Goal: Transaction & Acquisition: Purchase product/service

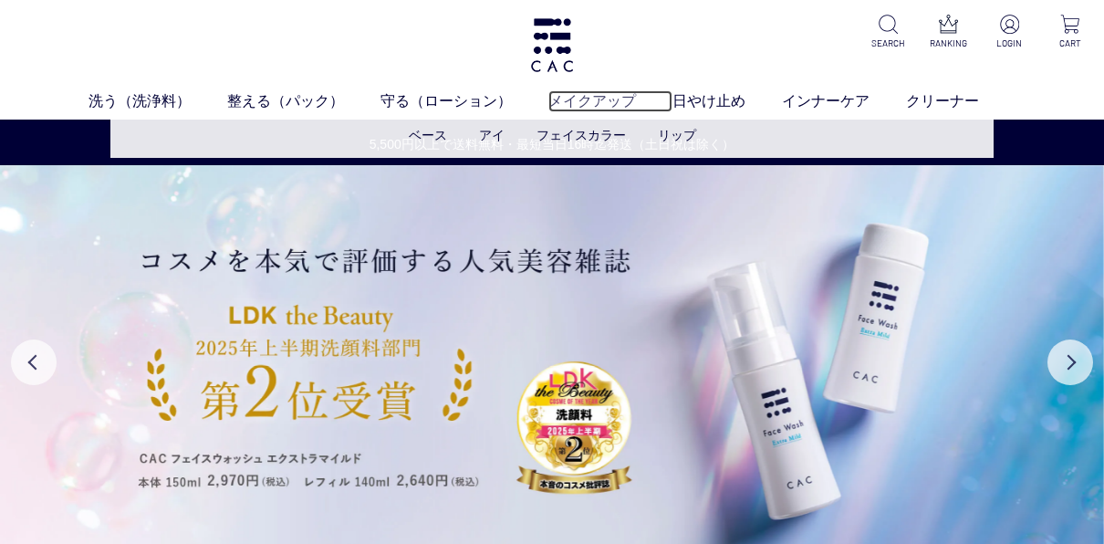
click at [599, 102] on link "メイクアップ" at bounding box center [610, 101] width 124 height 22
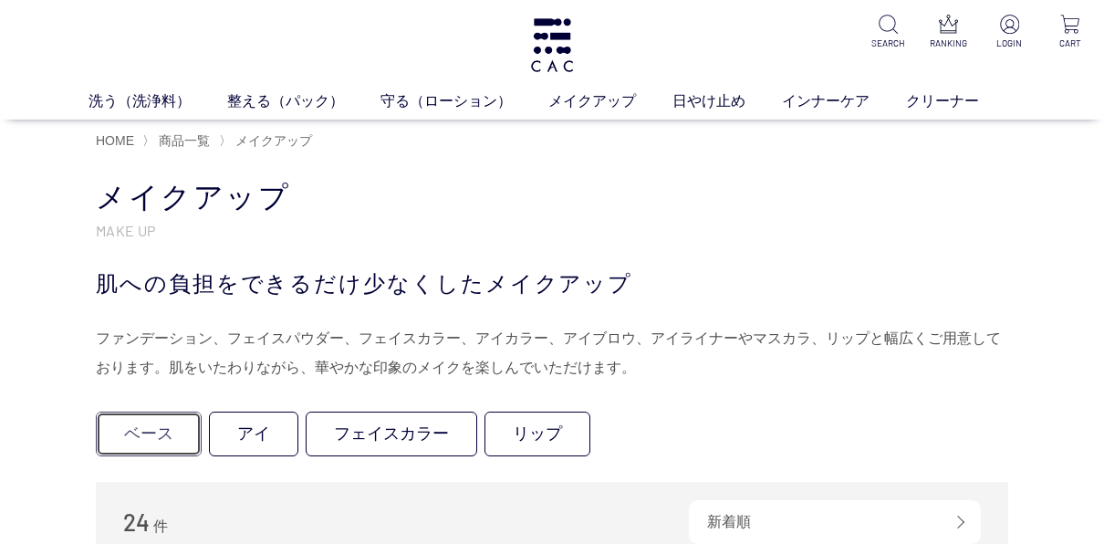
click at [172, 441] on link "ベース" at bounding box center [149, 433] width 106 height 45
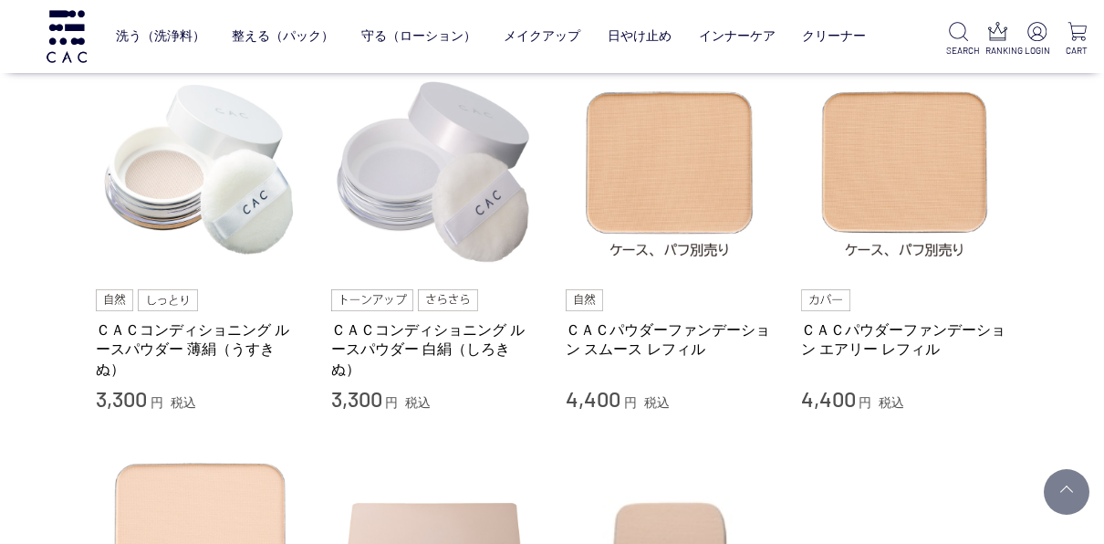
scroll to position [161, 0]
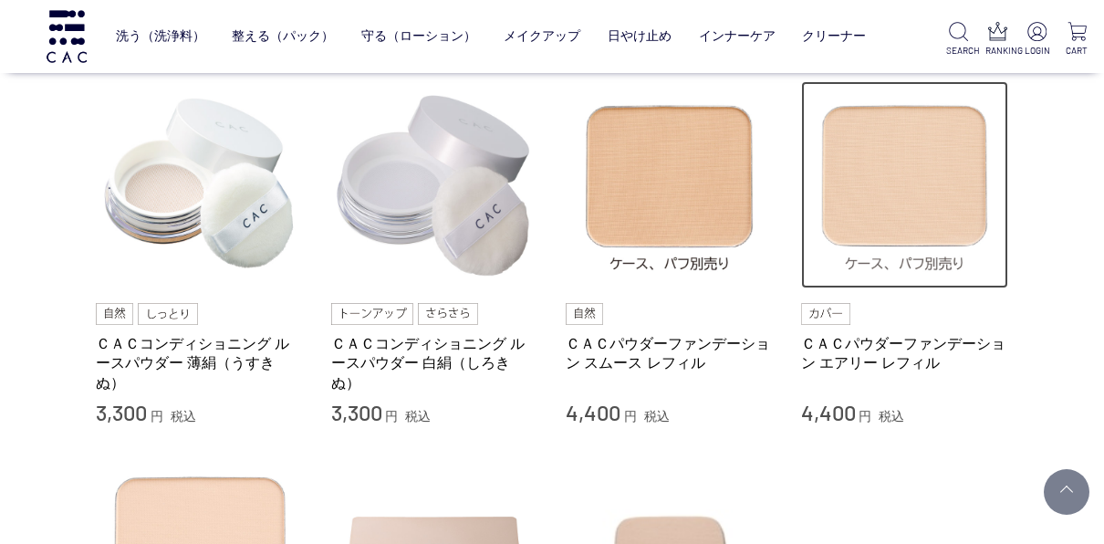
click at [935, 168] on img at bounding box center [905, 185] width 208 height 208
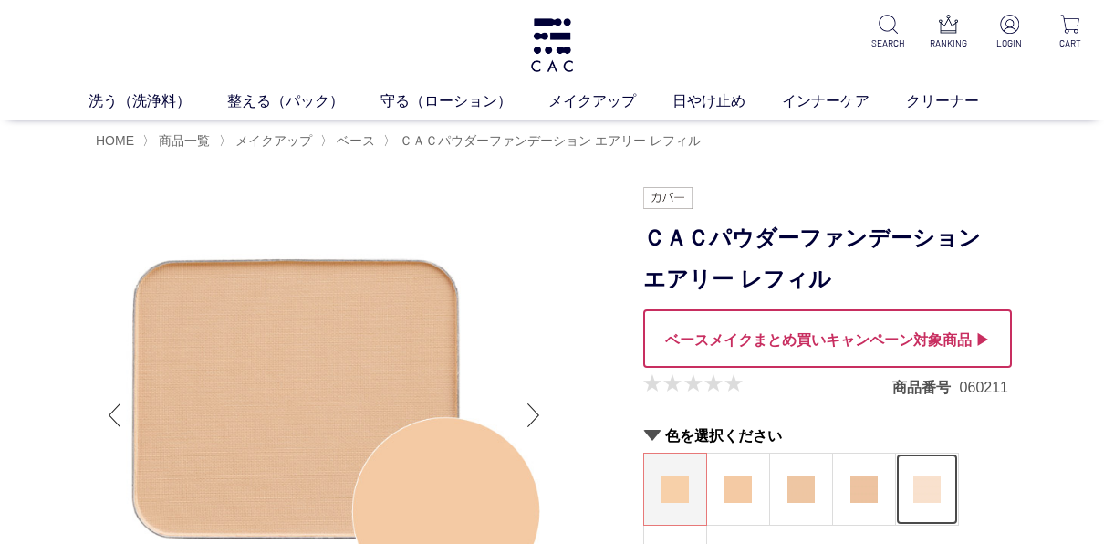
click at [930, 487] on img at bounding box center [926, 488] width 27 height 27
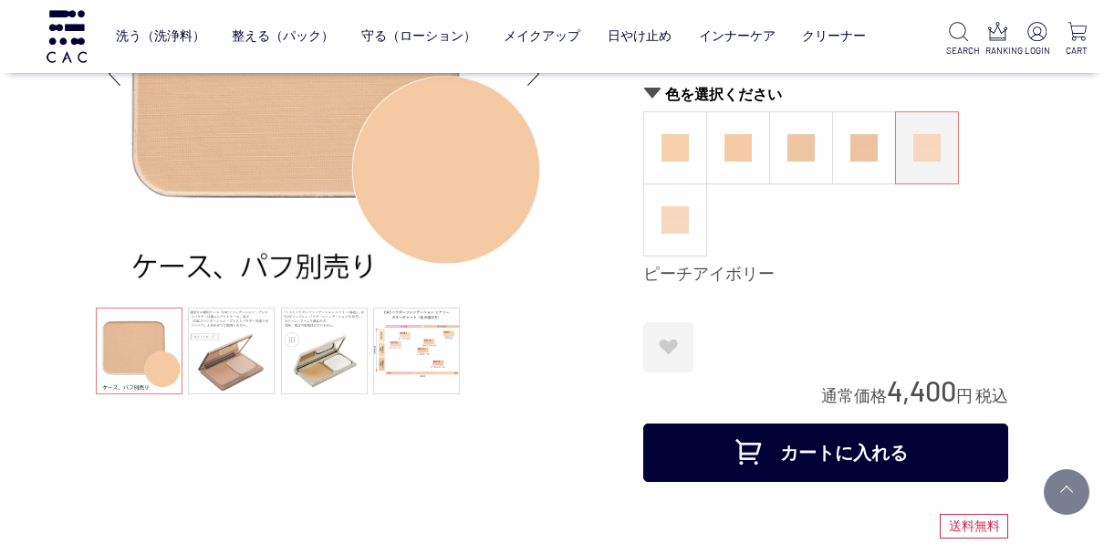
scroll to position [208, 0]
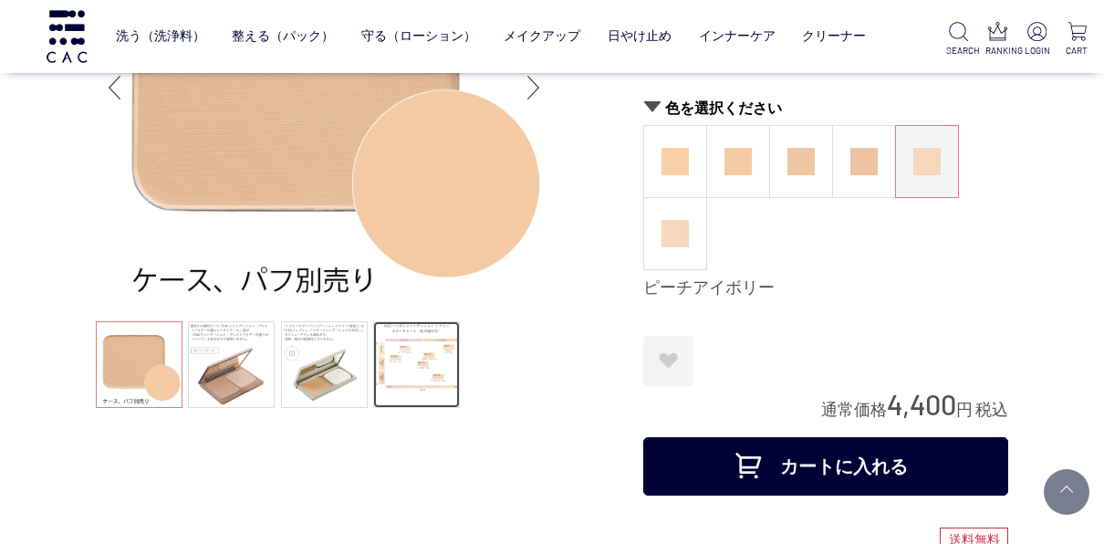
click at [431, 369] on link at bounding box center [416, 364] width 87 height 87
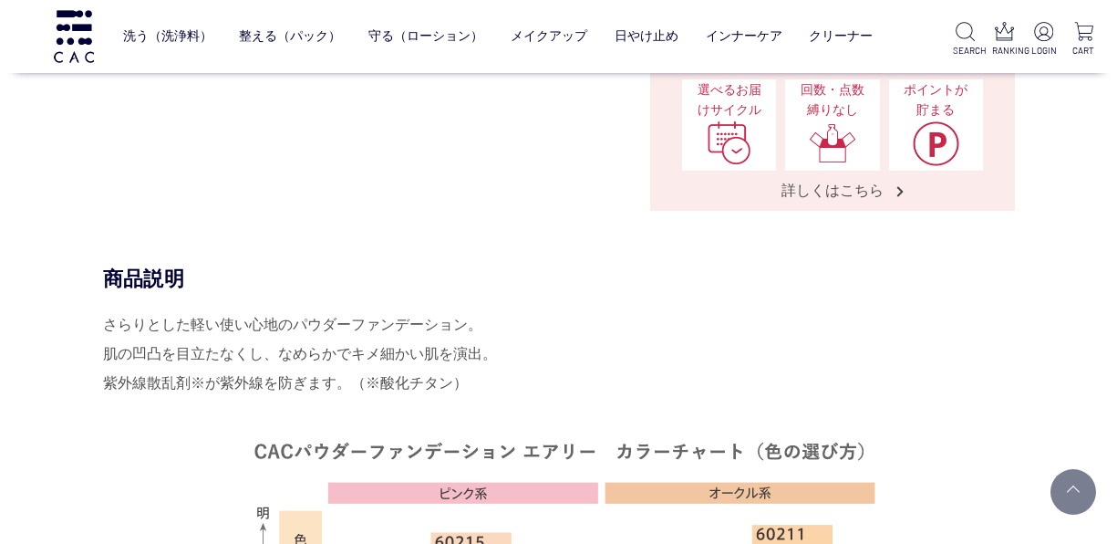
scroll to position [620, 0]
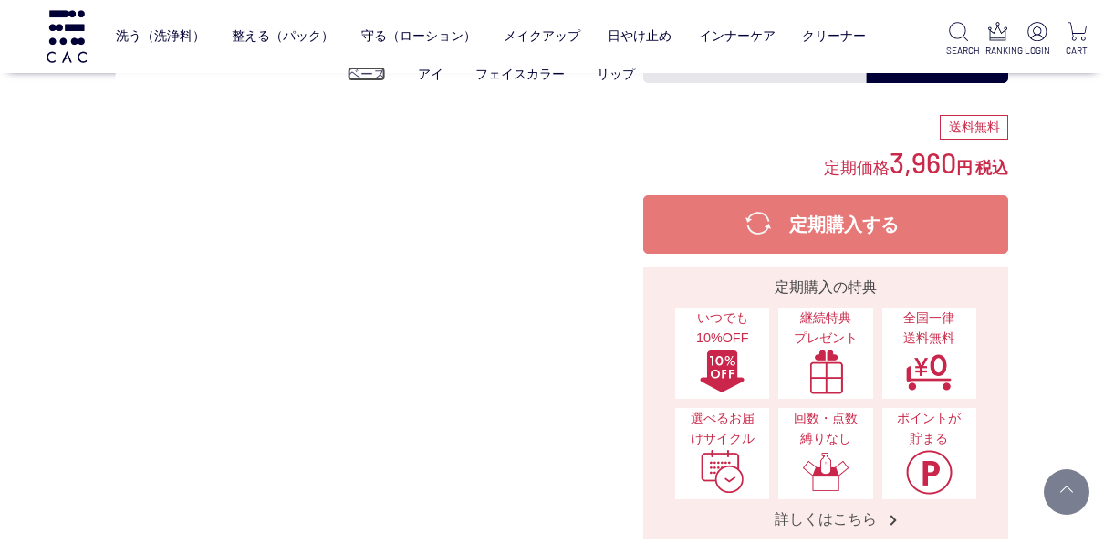
click at [377, 78] on link "ベース" at bounding box center [367, 74] width 38 height 15
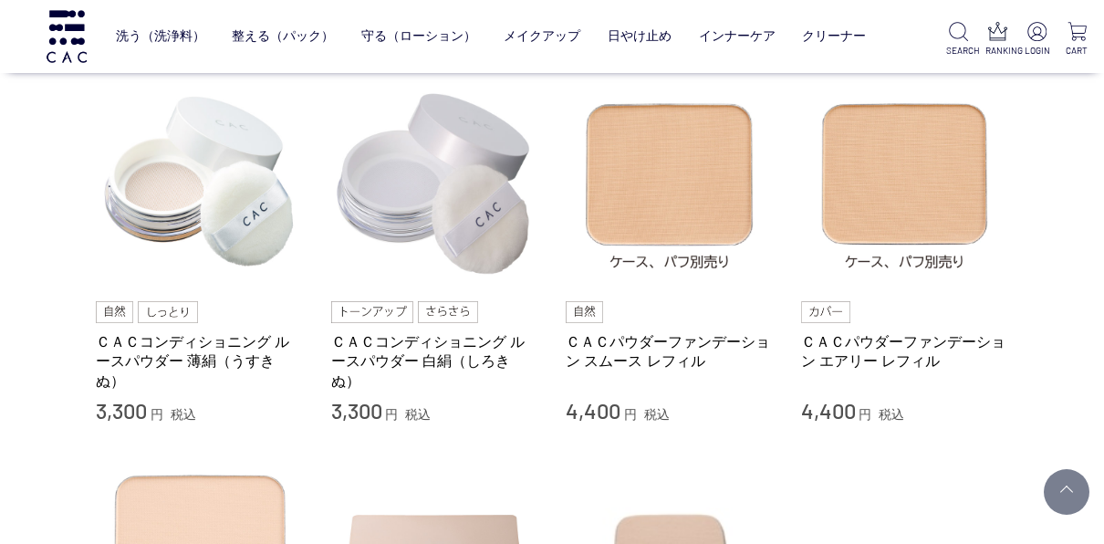
scroll to position [181, 0]
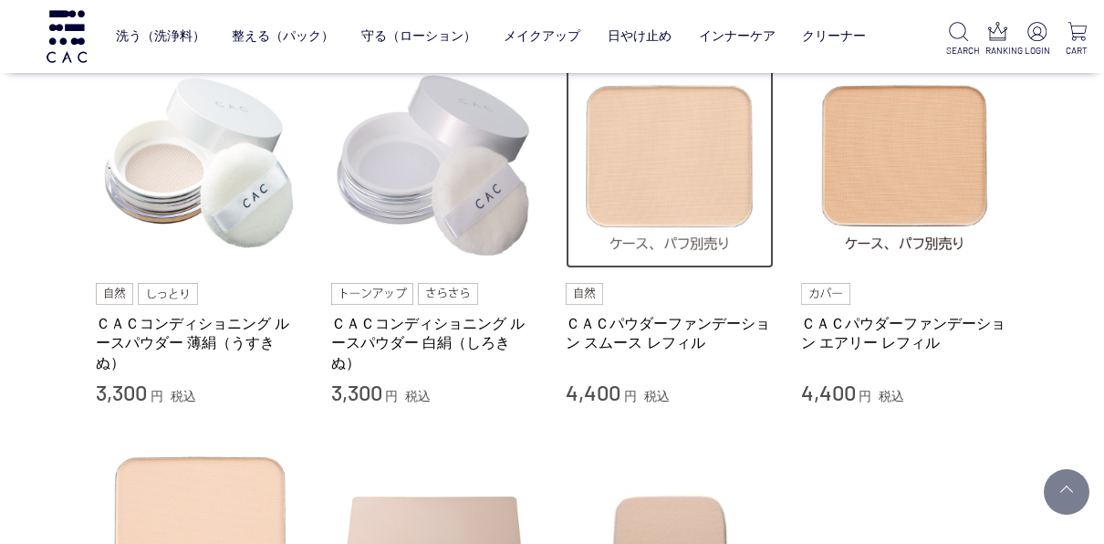
click at [684, 165] on img at bounding box center [670, 165] width 208 height 208
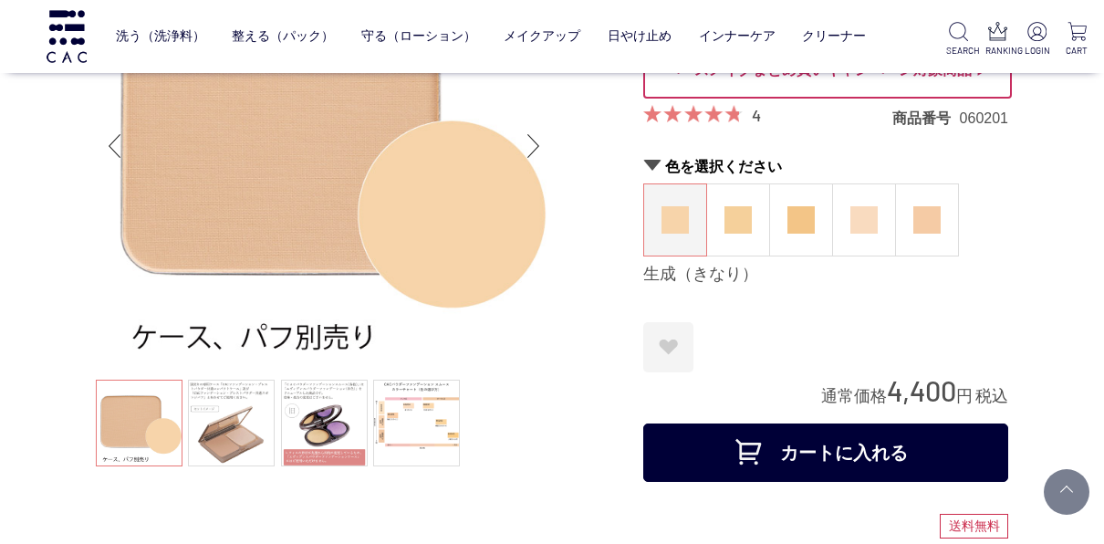
scroll to position [158, 0]
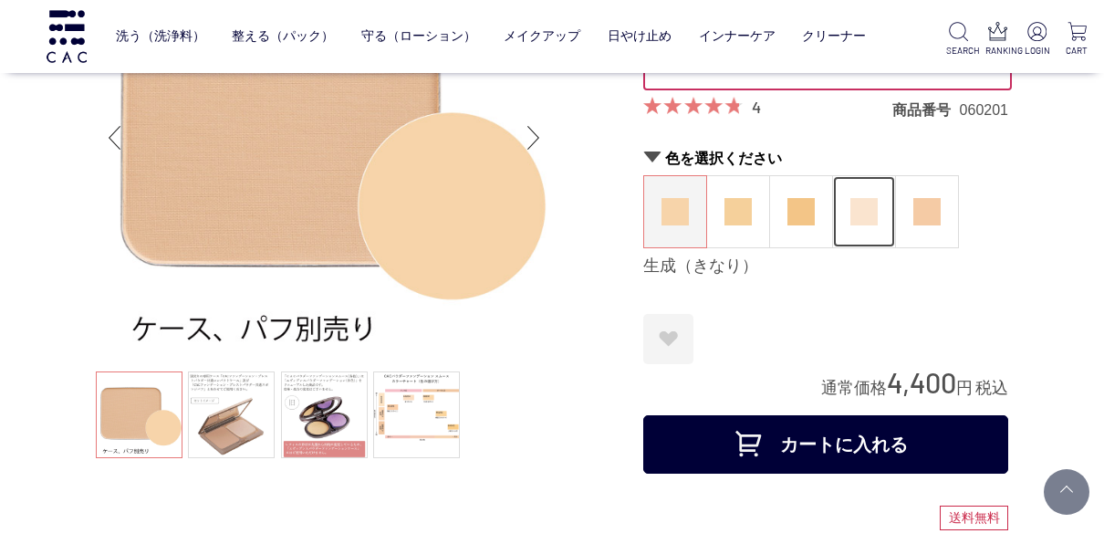
click at [869, 206] on img at bounding box center [863, 211] width 27 height 27
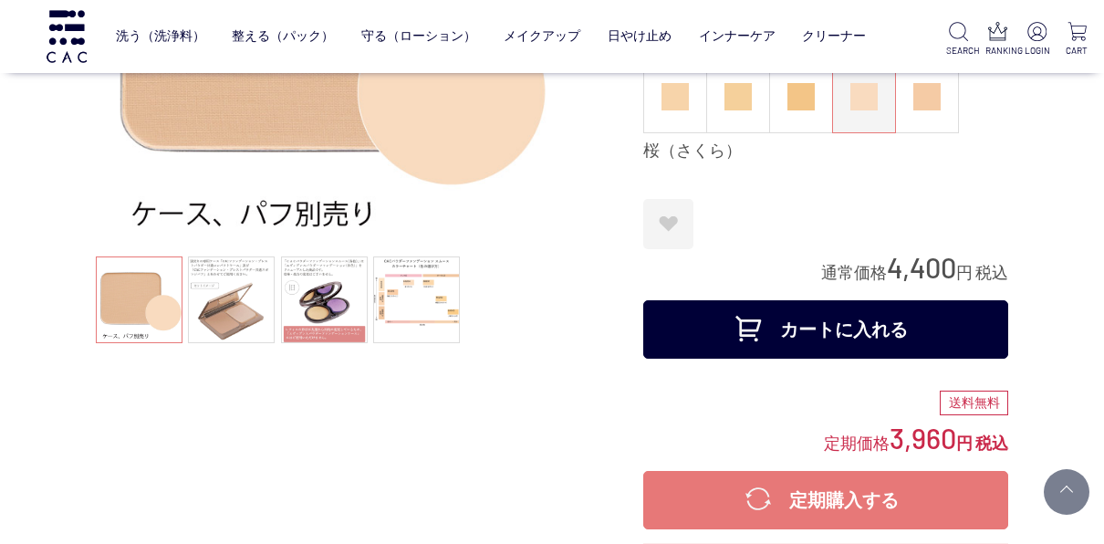
scroll to position [280, 0]
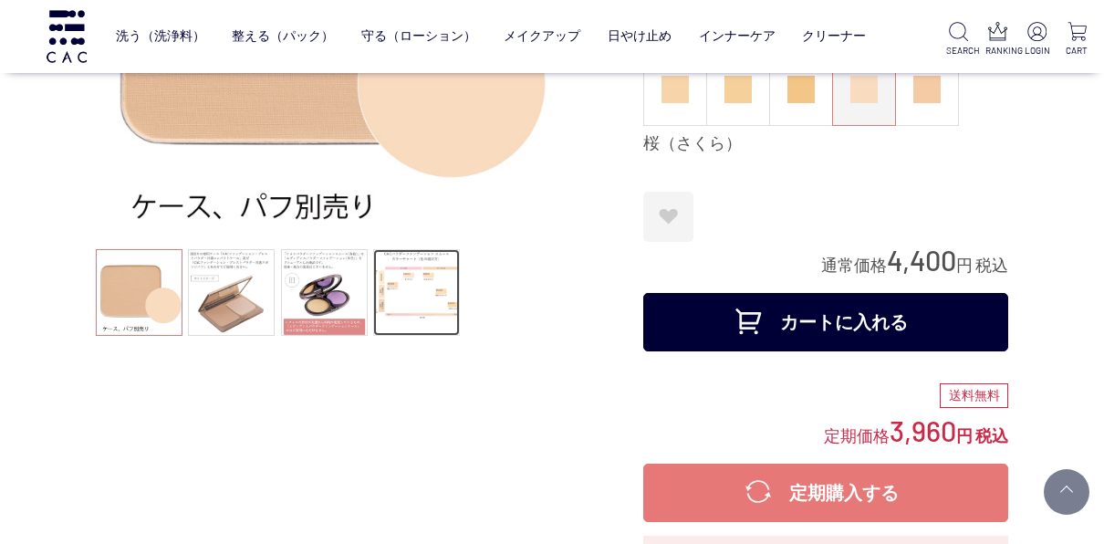
click at [421, 306] on link at bounding box center [416, 292] width 87 height 87
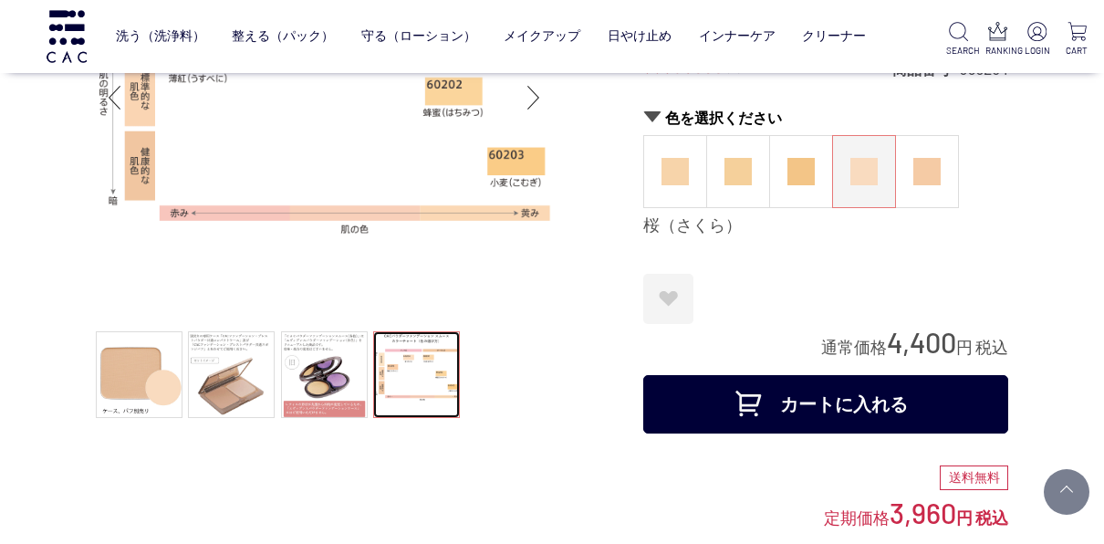
scroll to position [240, 0]
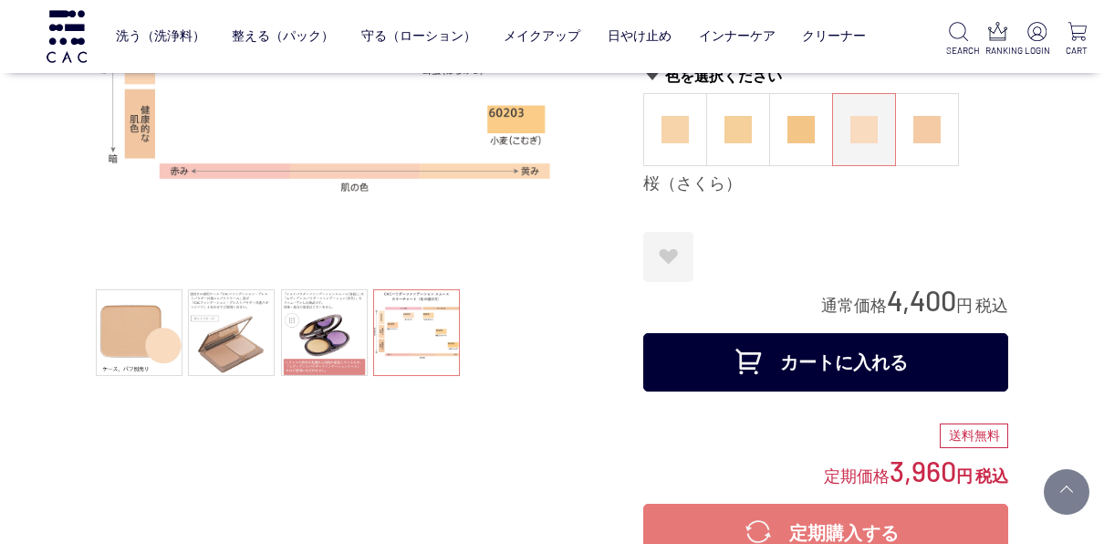
click at [829, 366] on button "カートに入れる" at bounding box center [825, 362] width 365 height 58
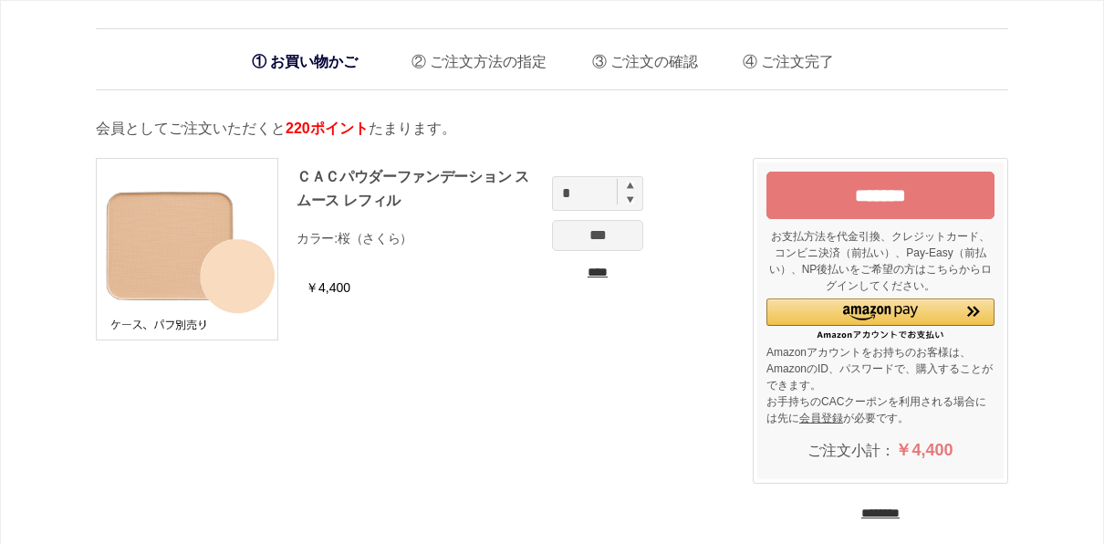
click at [895, 509] on input "********" at bounding box center [880, 512] width 38 height 17
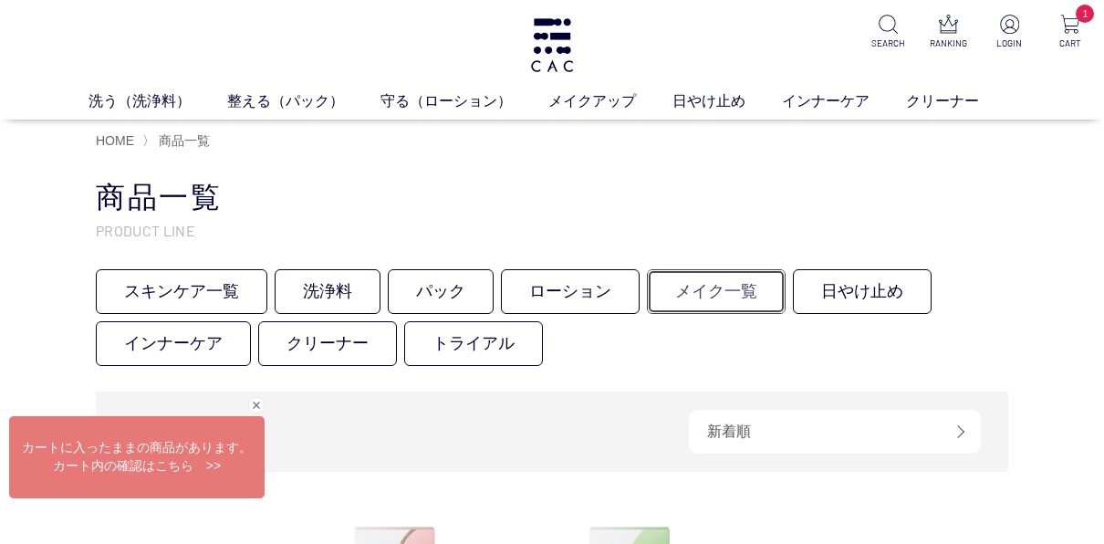
click at [703, 294] on link "メイク一覧" at bounding box center [716, 291] width 139 height 45
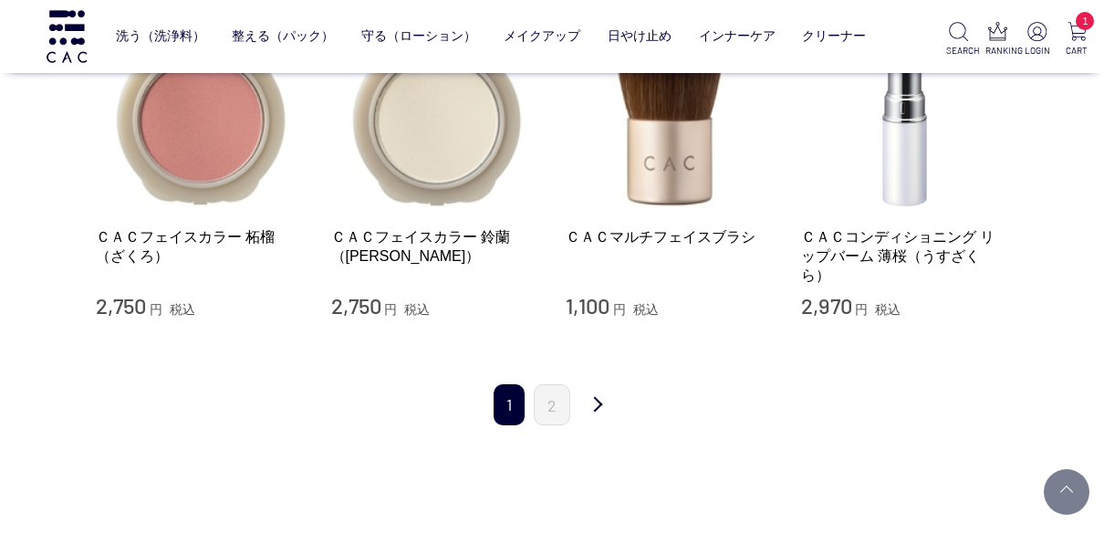
scroll to position [1899, 0]
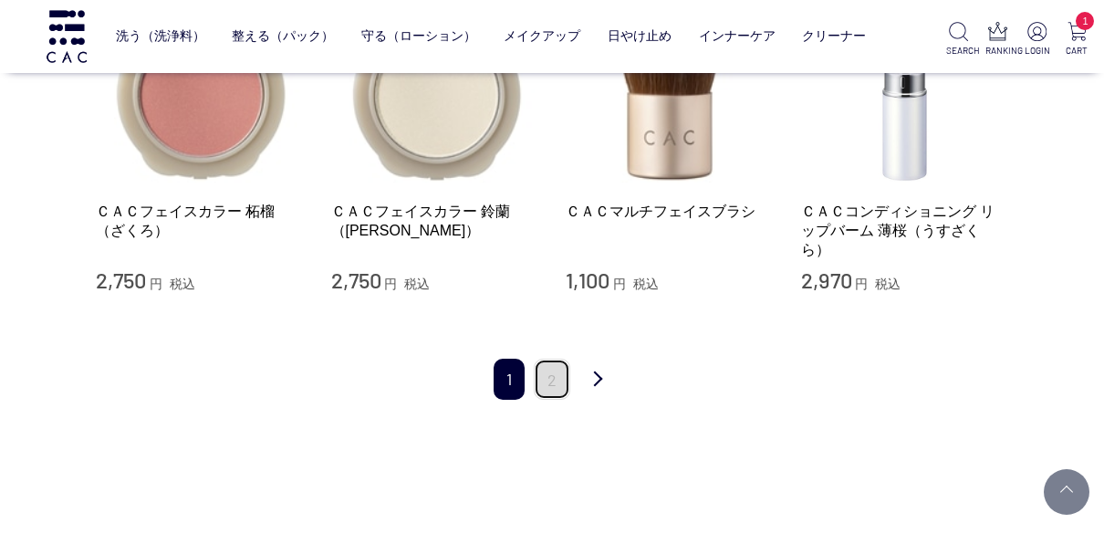
click at [545, 385] on link "2" at bounding box center [552, 378] width 36 height 41
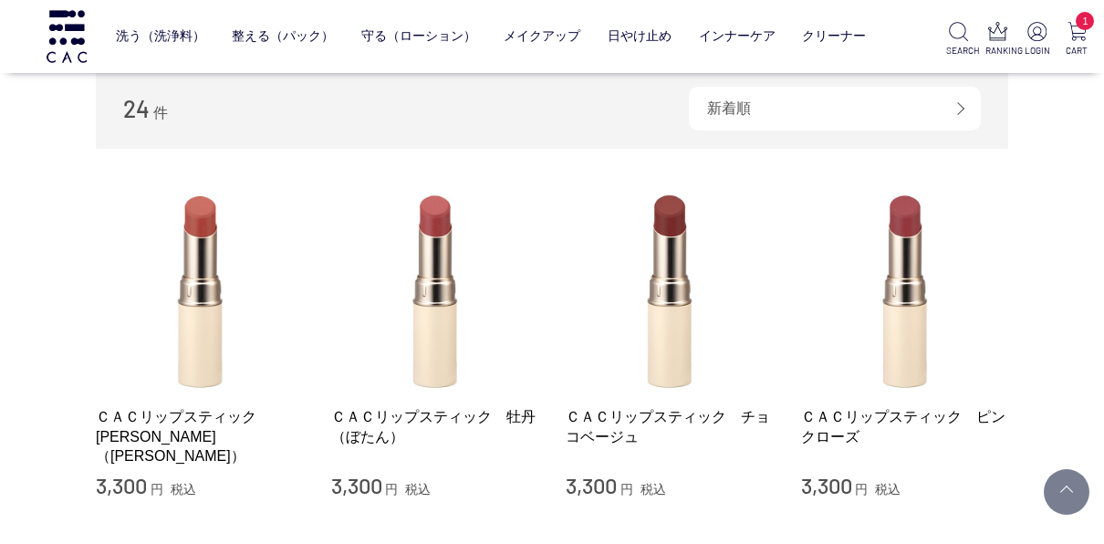
scroll to position [301, 0]
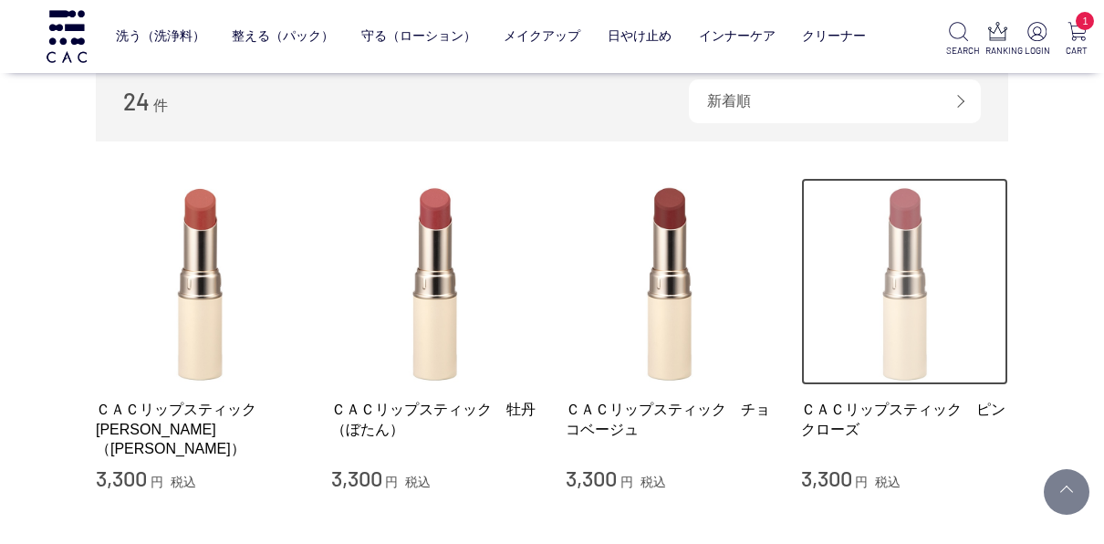
click at [904, 277] on img at bounding box center [905, 282] width 208 height 208
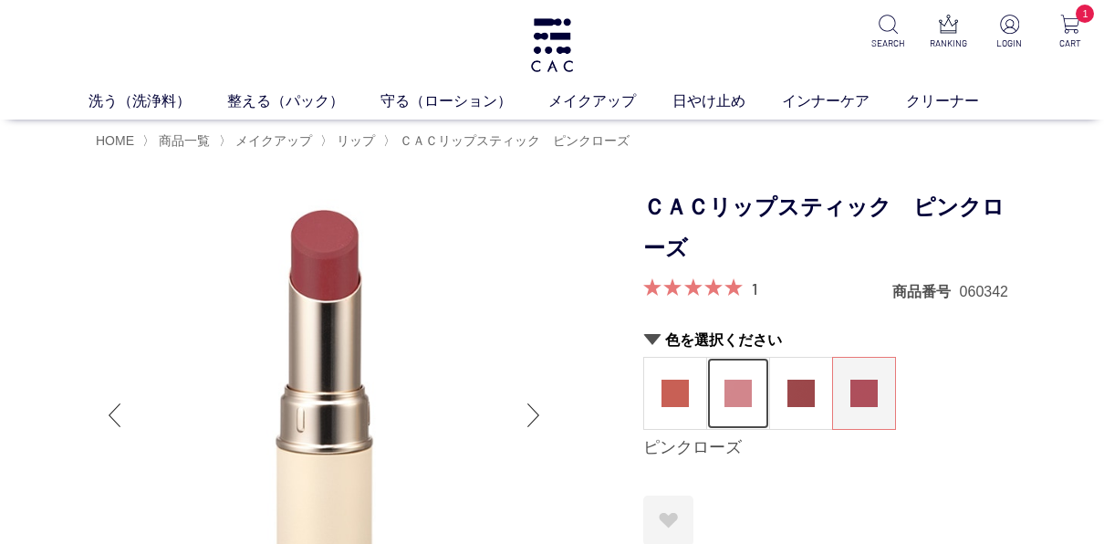
click at [731, 412] on figure at bounding box center [738, 393] width 62 height 71
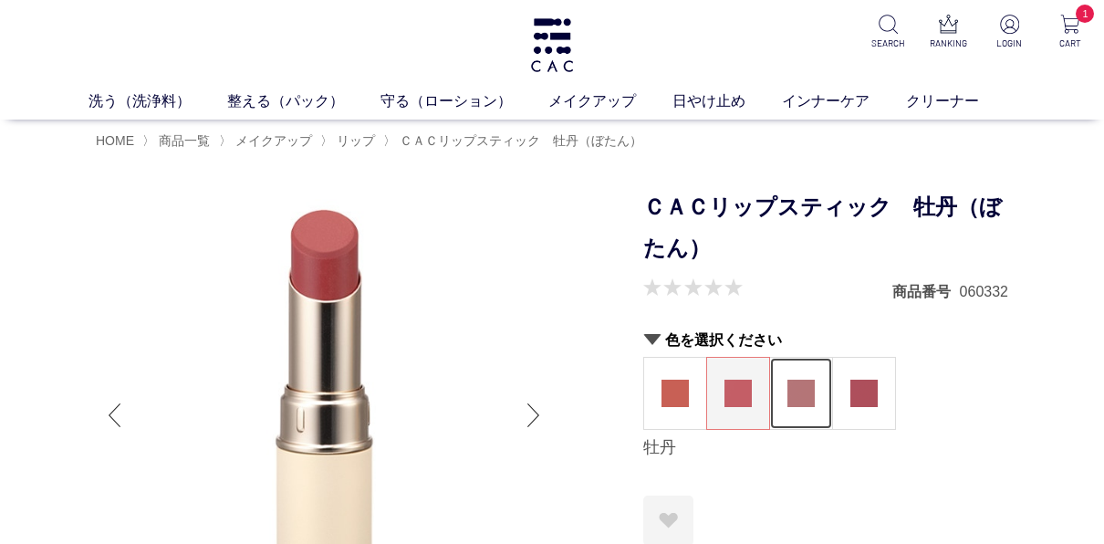
click at [796, 402] on img at bounding box center [800, 392] width 27 height 27
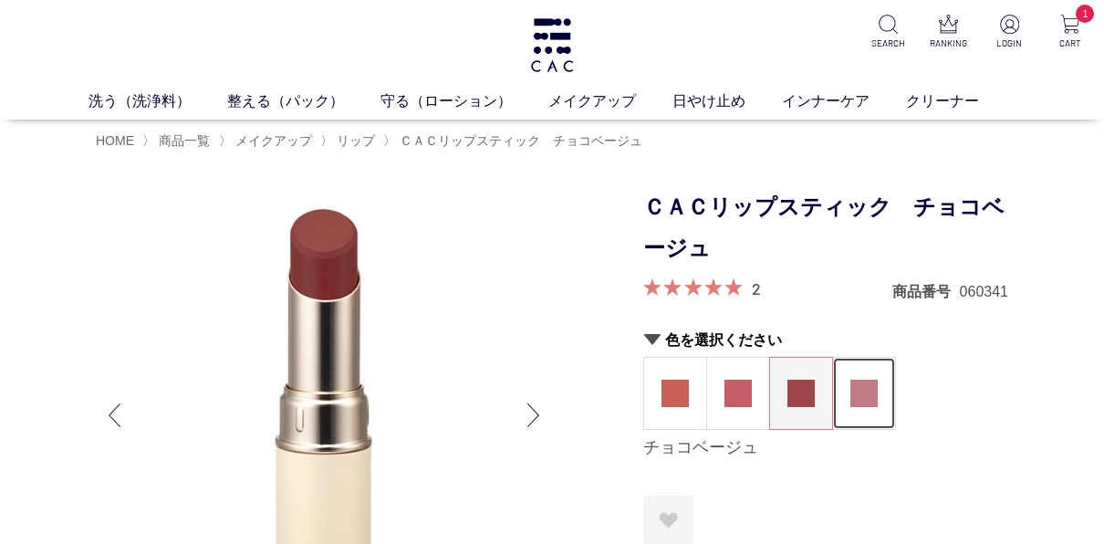
click at [862, 401] on img at bounding box center [863, 392] width 27 height 27
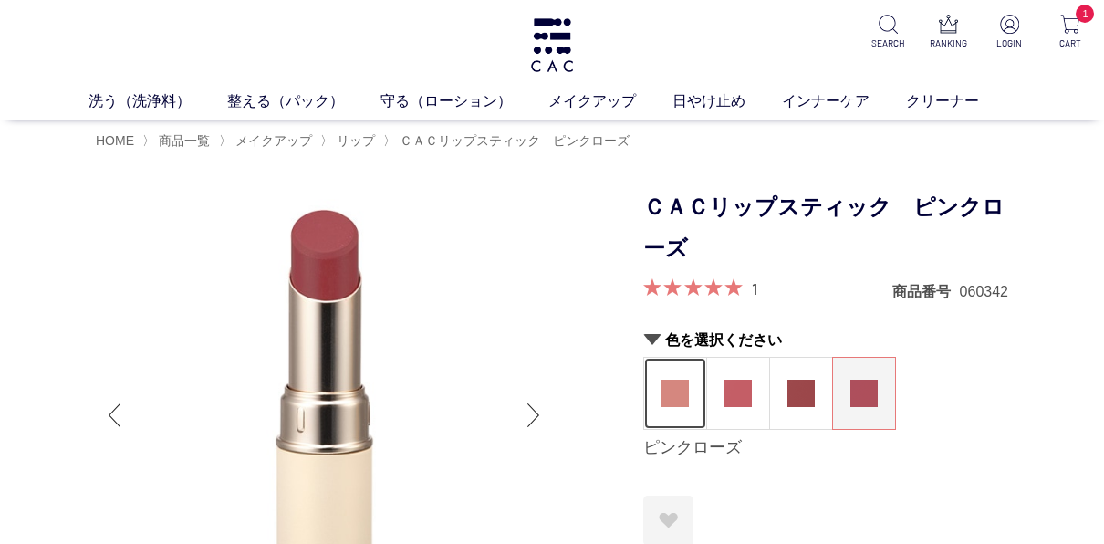
click at [676, 407] on figure at bounding box center [675, 393] width 62 height 71
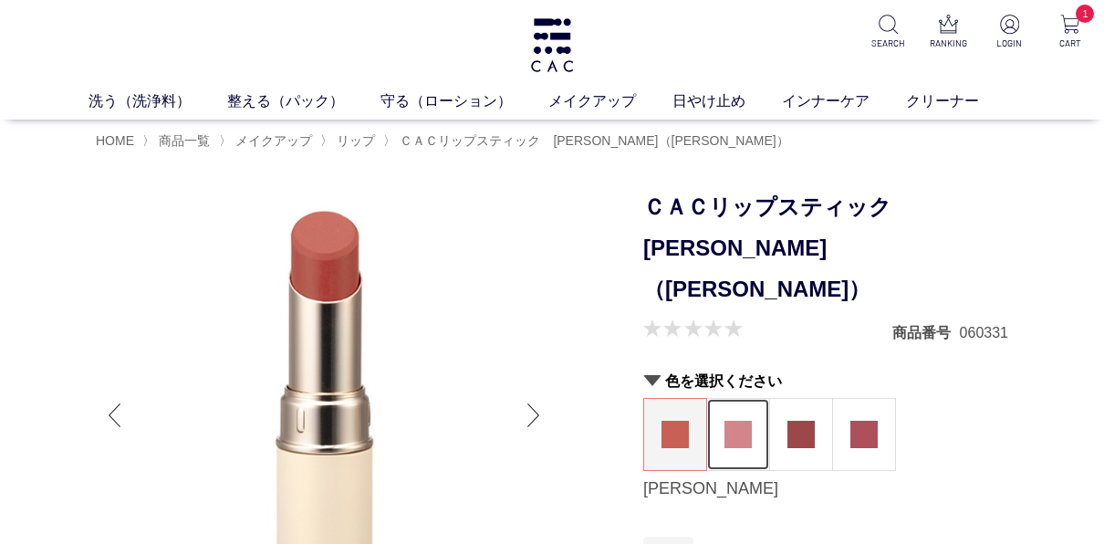
click at [740, 421] on img at bounding box center [737, 434] width 27 height 27
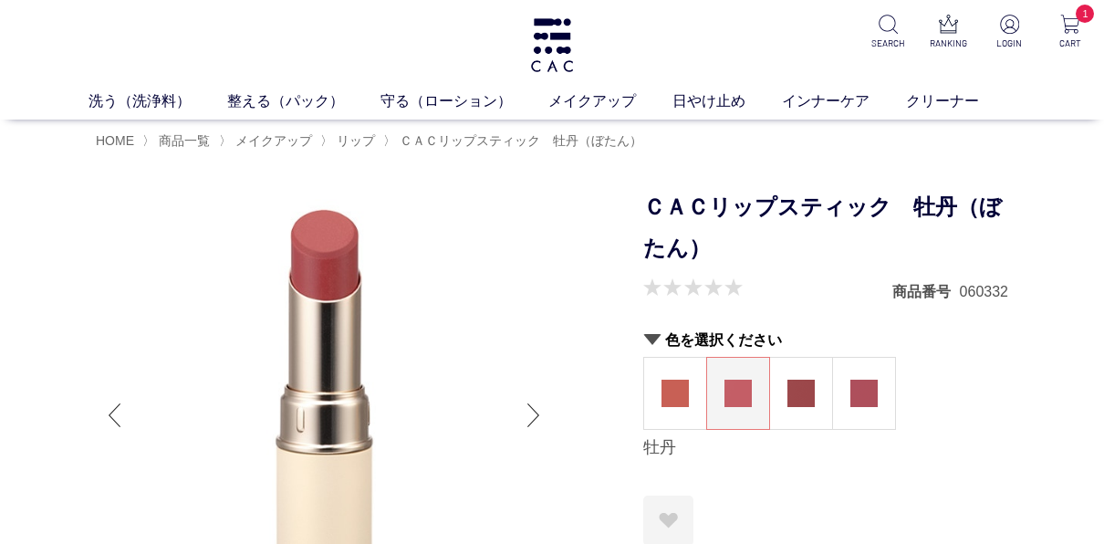
click at [533, 417] on div "Next slide" at bounding box center [533, 415] width 36 height 73
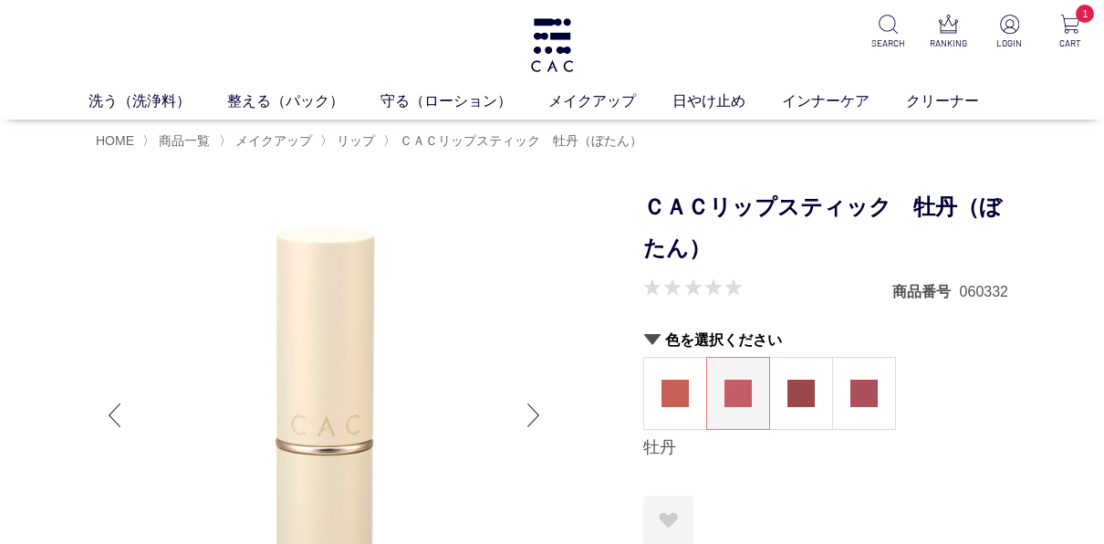
click at [533, 417] on div "Next slide" at bounding box center [533, 415] width 36 height 73
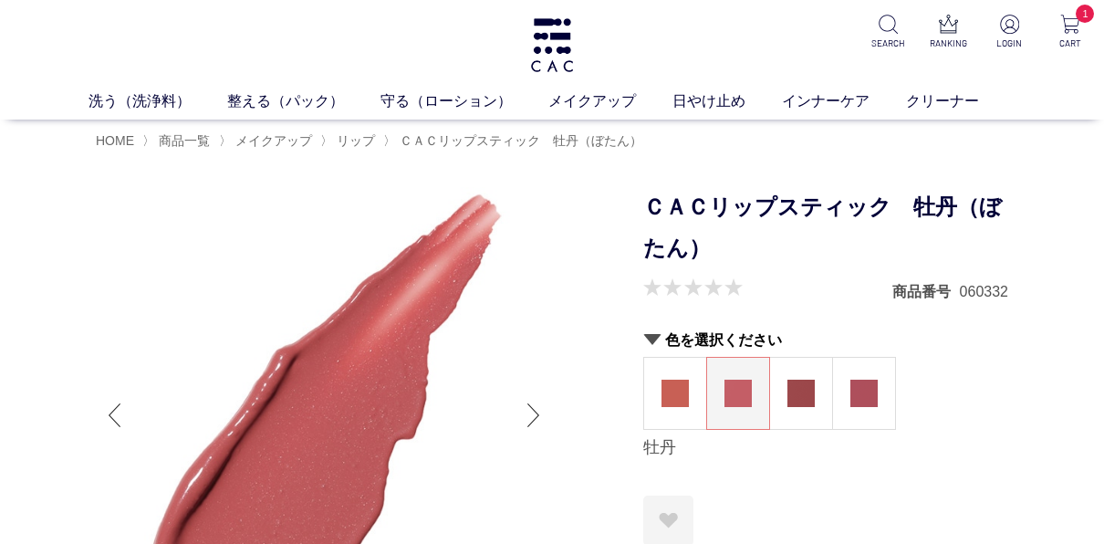
click at [533, 417] on div "Next slide" at bounding box center [533, 415] width 36 height 73
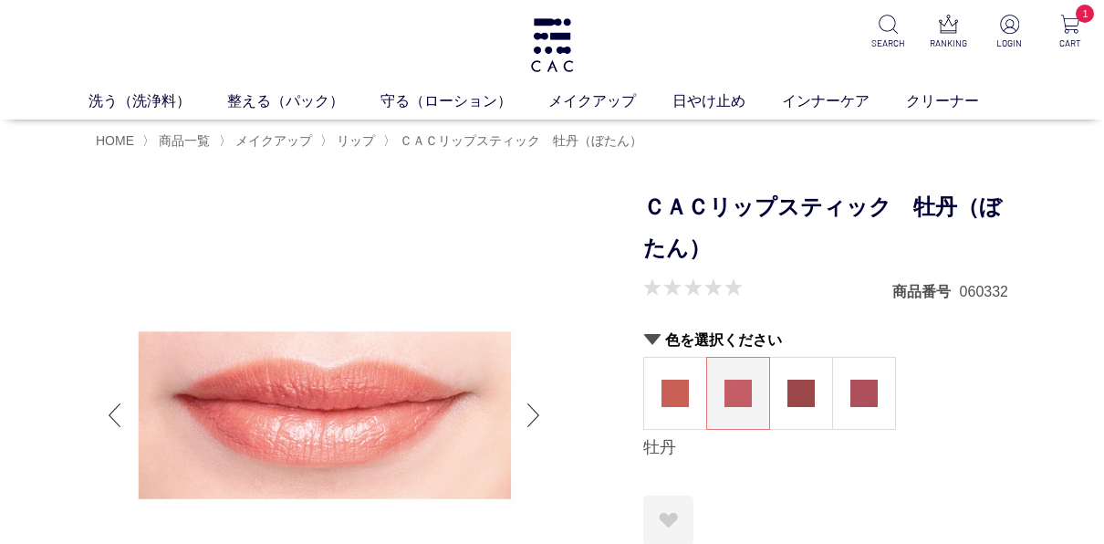
click at [533, 417] on div "Next slide" at bounding box center [533, 415] width 36 height 73
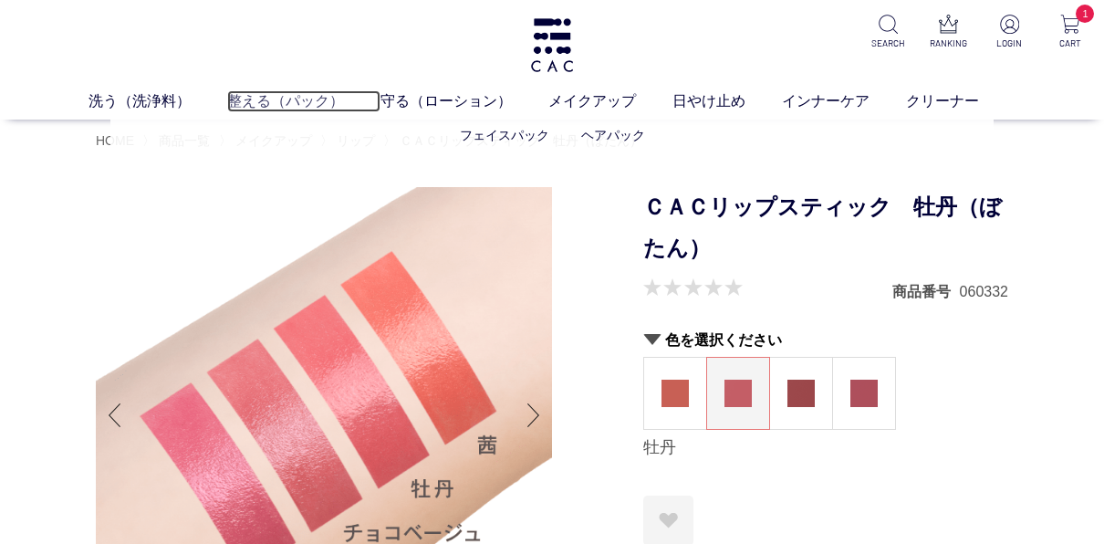
click at [296, 100] on link "整える（パック）" at bounding box center [303, 101] width 153 height 22
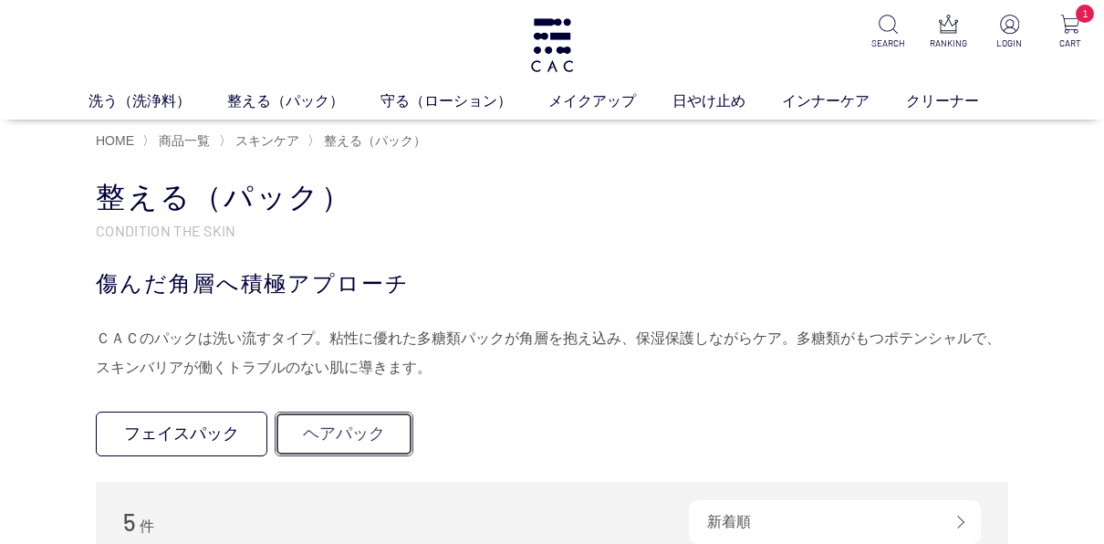
click at [331, 441] on link "ヘアパック" at bounding box center [344, 433] width 139 height 45
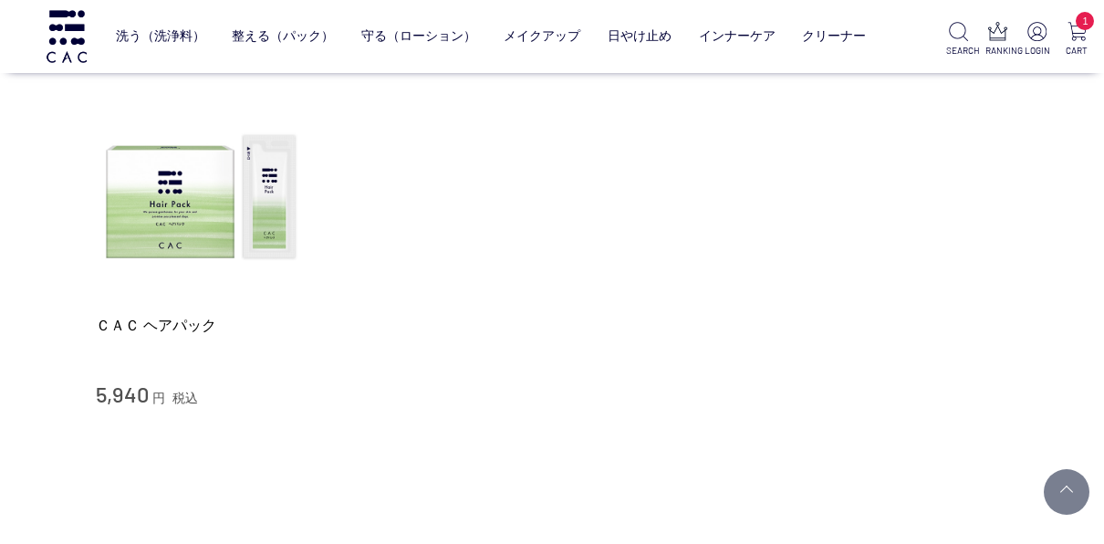
scroll to position [151, 0]
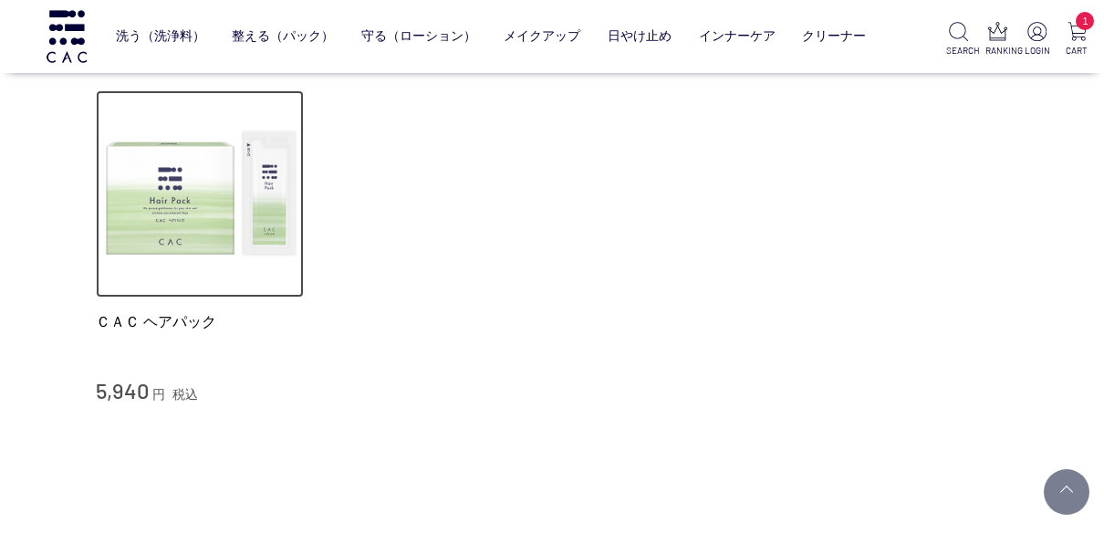
click at [206, 239] on img at bounding box center [200, 194] width 208 height 208
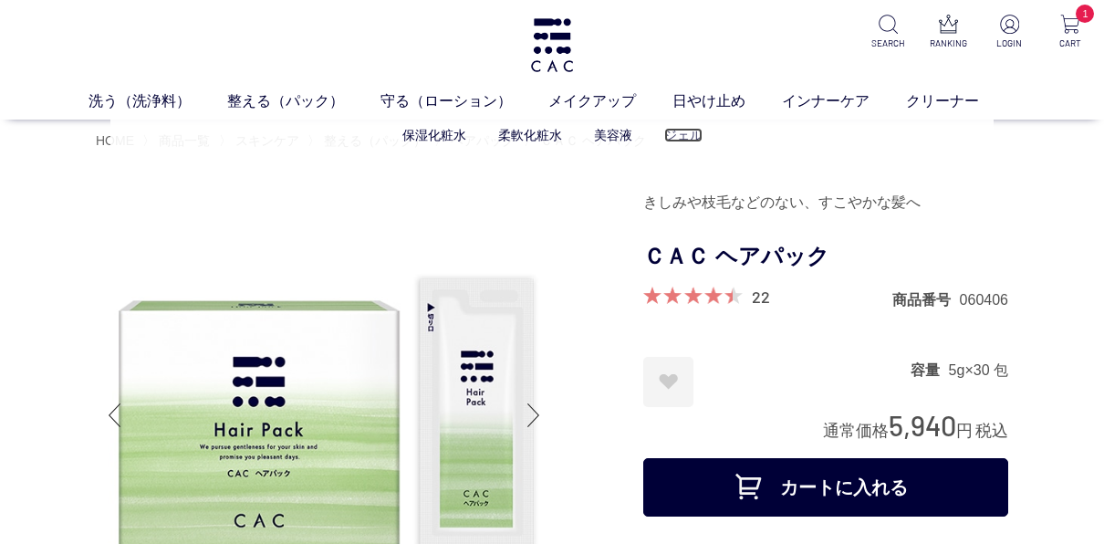
click at [683, 133] on link "ジェル" at bounding box center [683, 135] width 38 height 15
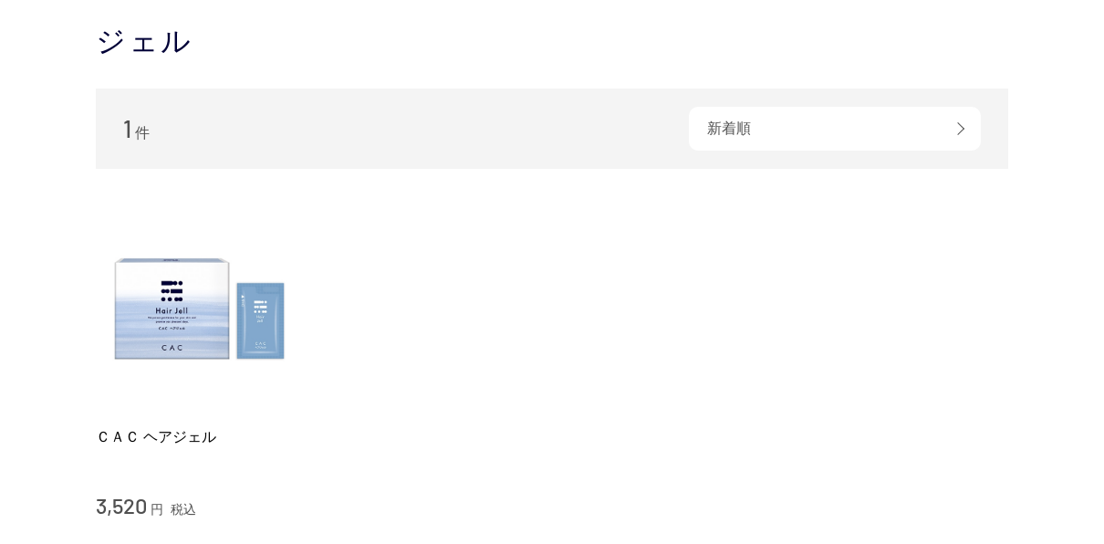
scroll to position [178, 0]
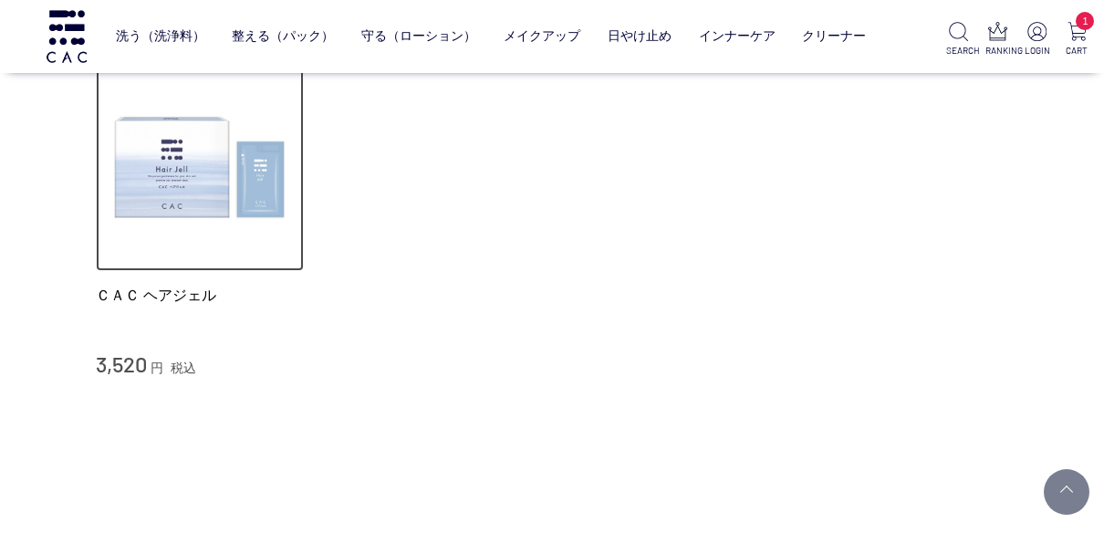
click at [217, 184] on img at bounding box center [200, 168] width 208 height 208
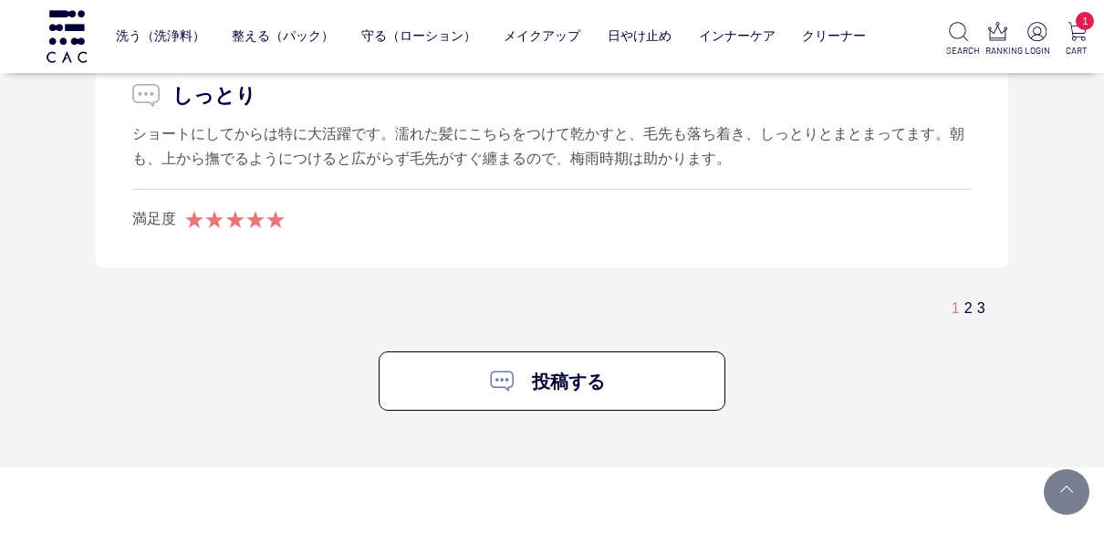
scroll to position [4482, 0]
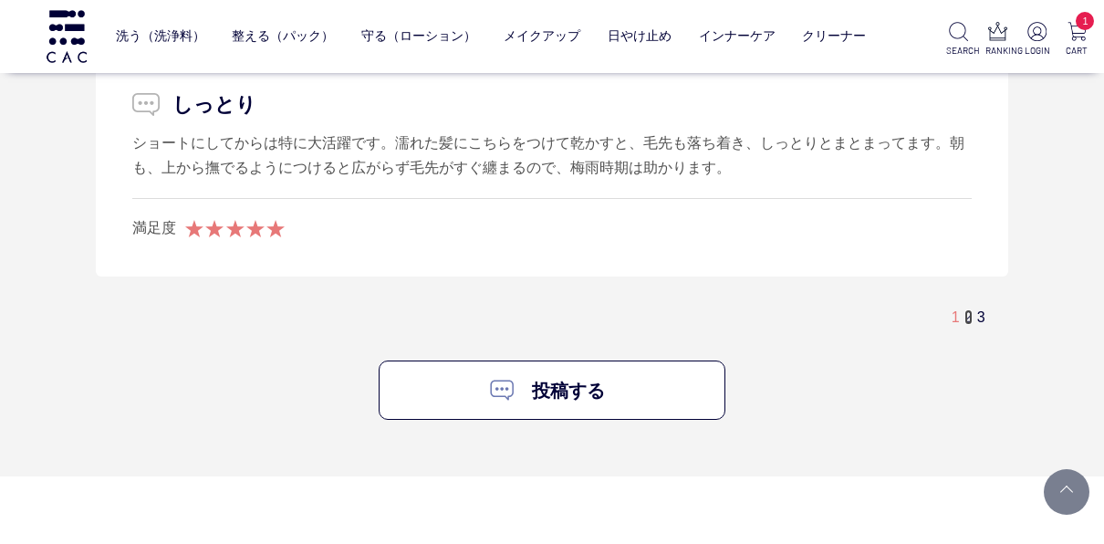
click at [969, 309] on link "2" at bounding box center [968, 317] width 8 height 16
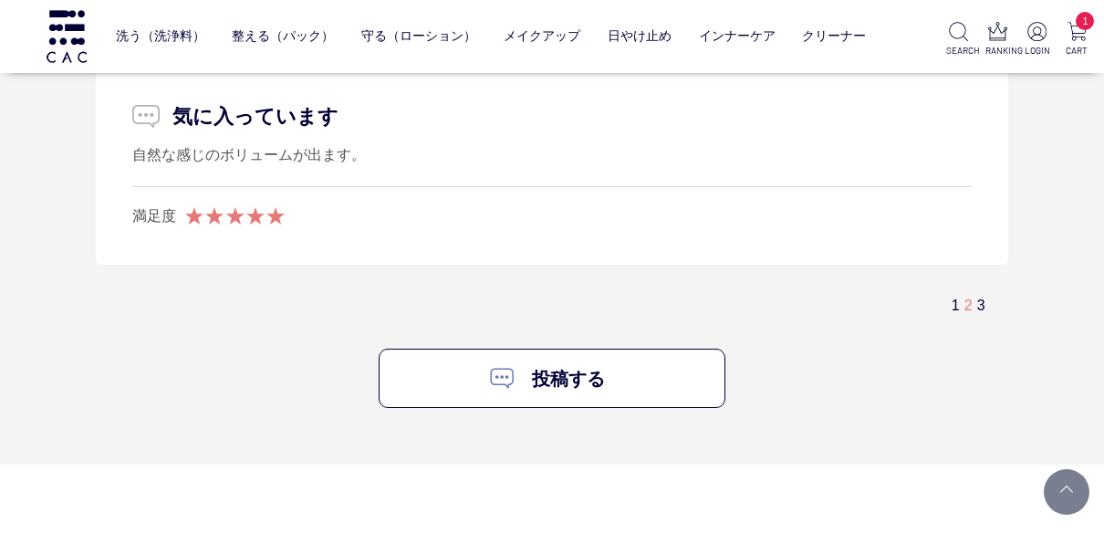
scroll to position [4306, 0]
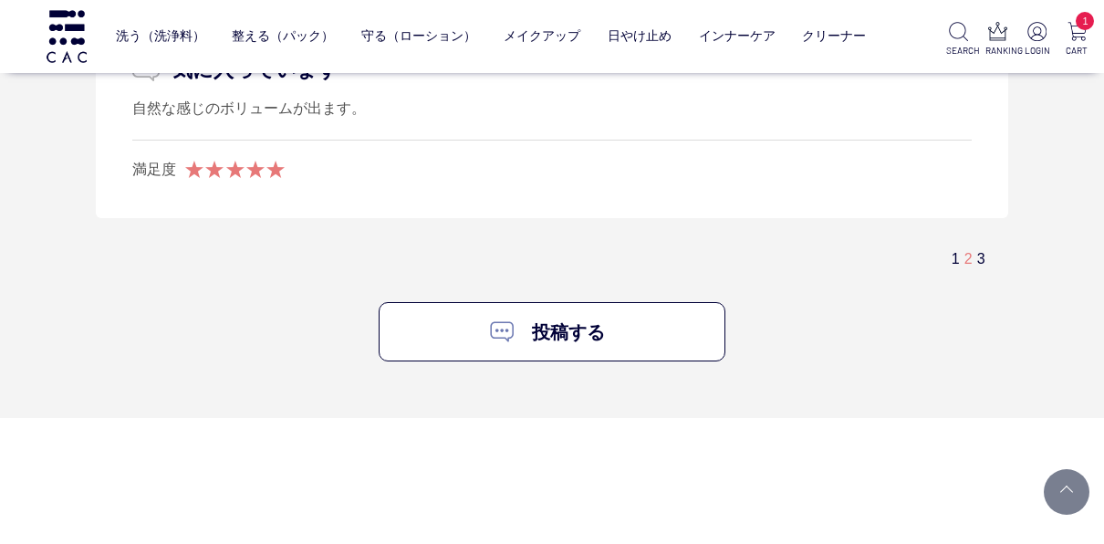
click at [987, 252] on div "1 2 3" at bounding box center [977, 258] width 52 height 19
click at [981, 251] on link "3" at bounding box center [981, 259] width 8 height 16
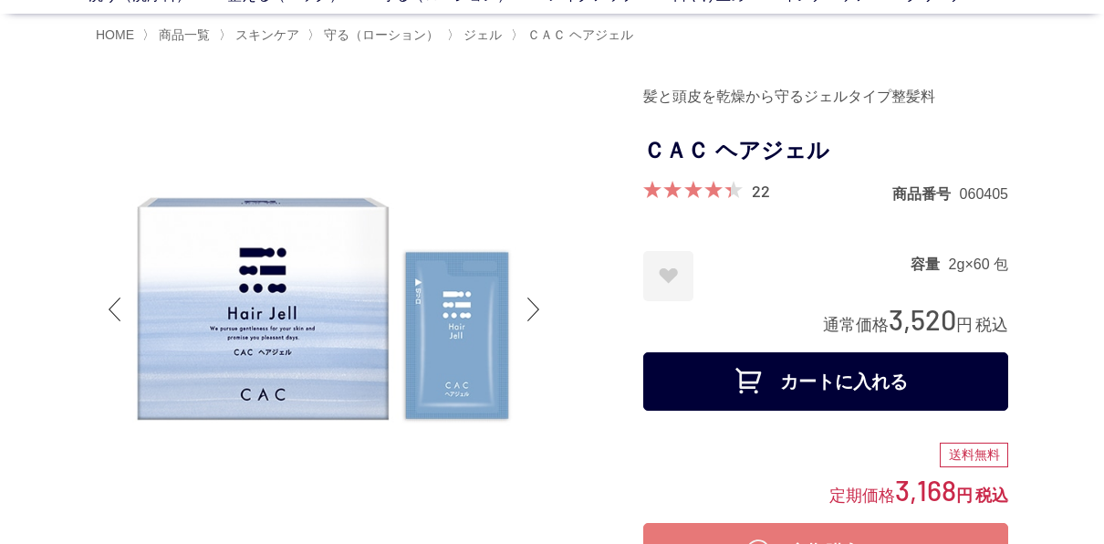
scroll to position [133, 0]
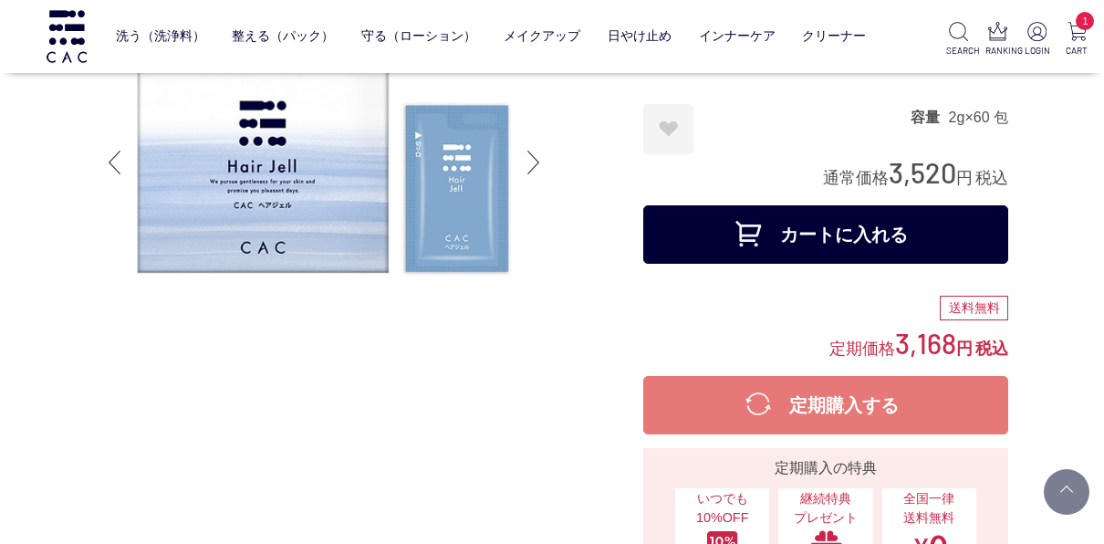
click at [837, 232] on button "カートに入れる" at bounding box center [825, 234] width 365 height 58
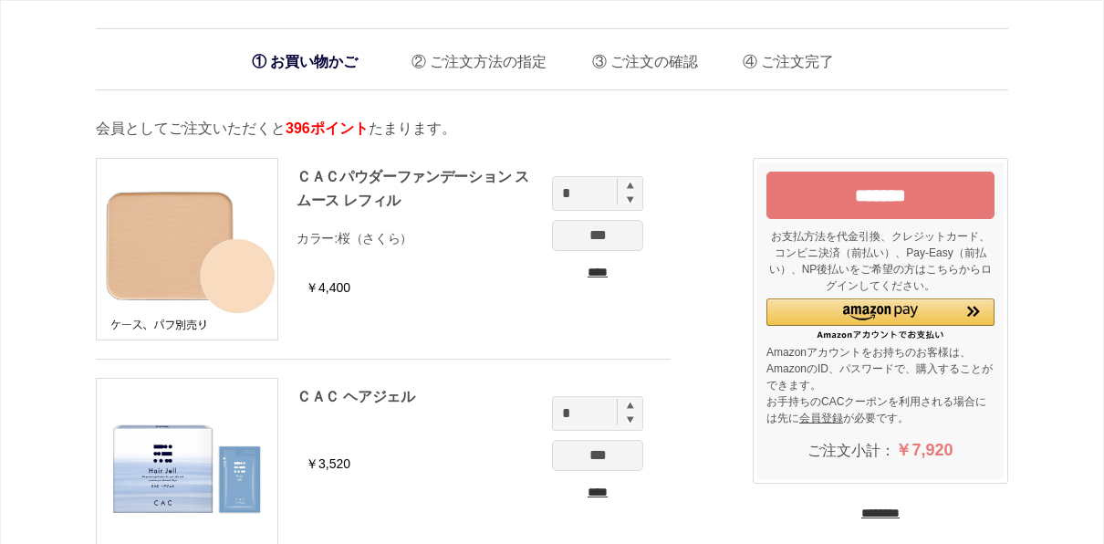
click at [951, 196] on input "*******" at bounding box center [880, 194] width 228 height 47
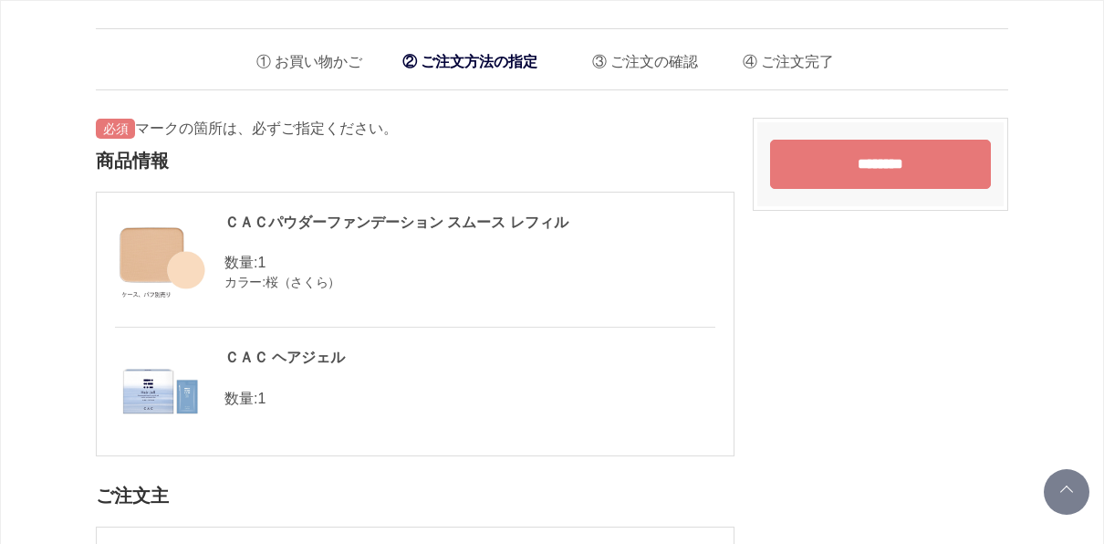
click at [908, 157] on input "********" at bounding box center [880, 164] width 221 height 49
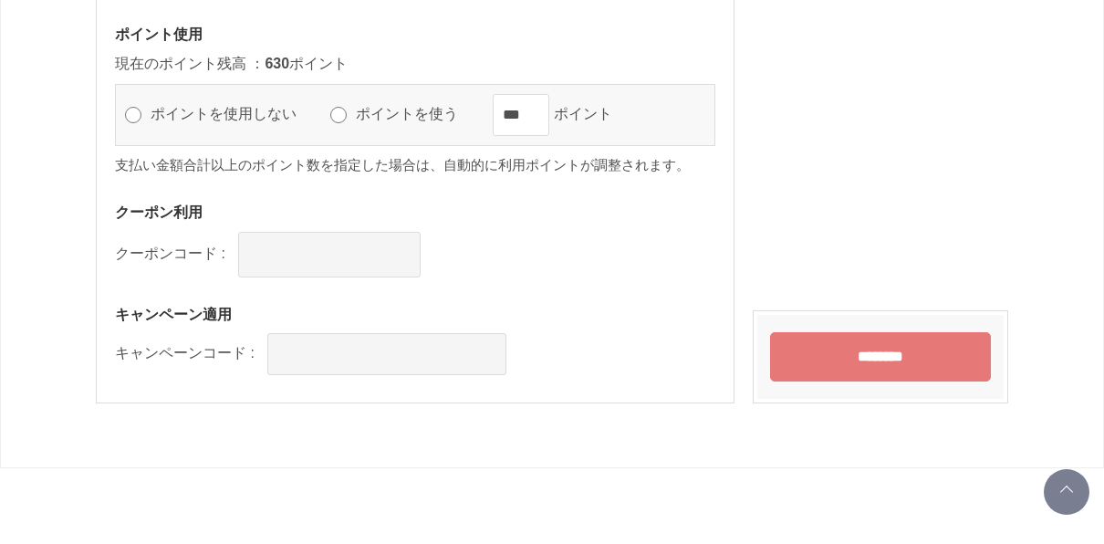
click at [846, 332] on input "********" at bounding box center [880, 356] width 221 height 49
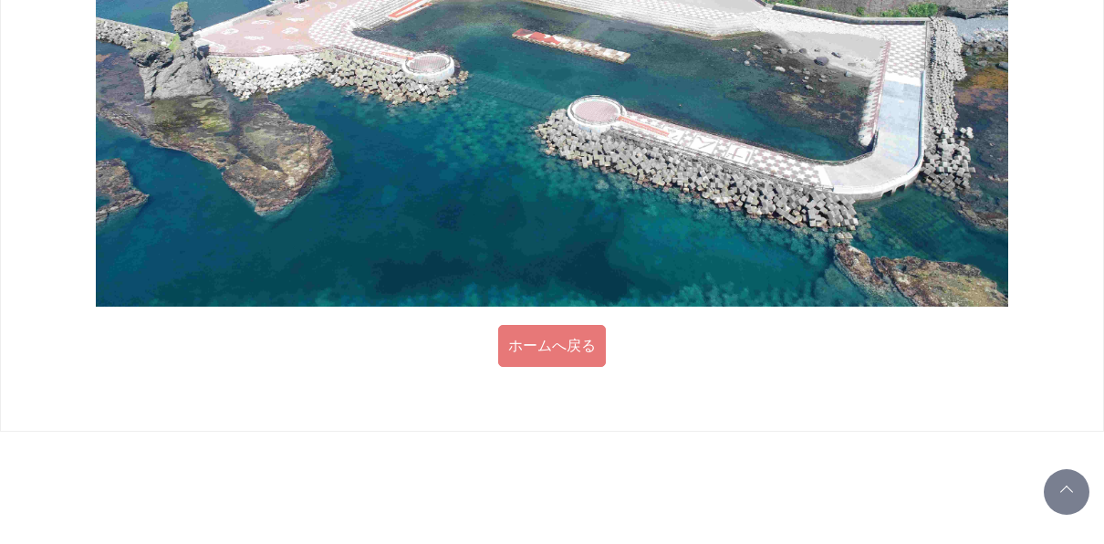
scroll to position [1135, 0]
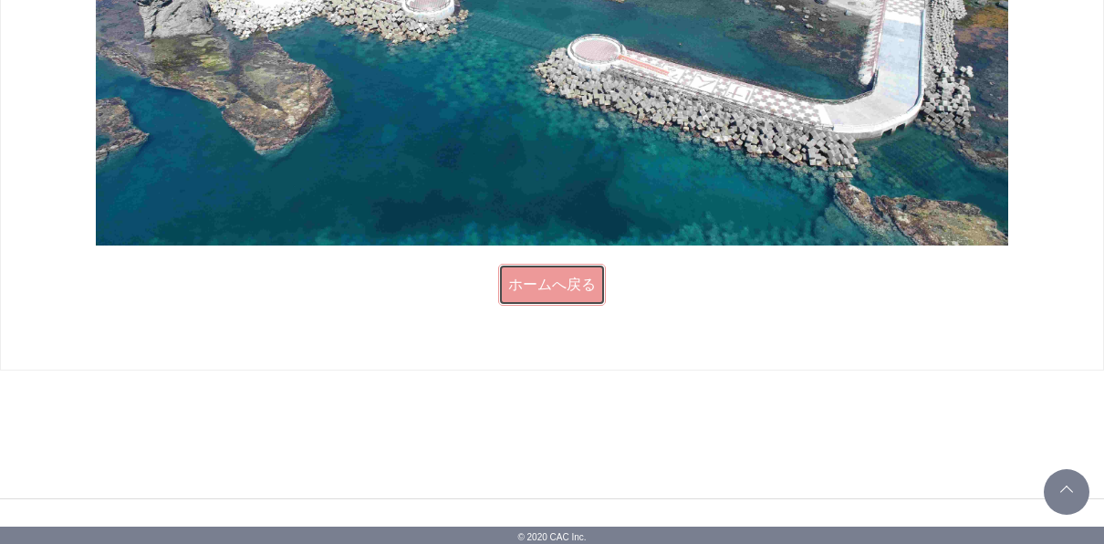
click at [567, 287] on link "ホームへ戻る" at bounding box center [552, 285] width 108 height 42
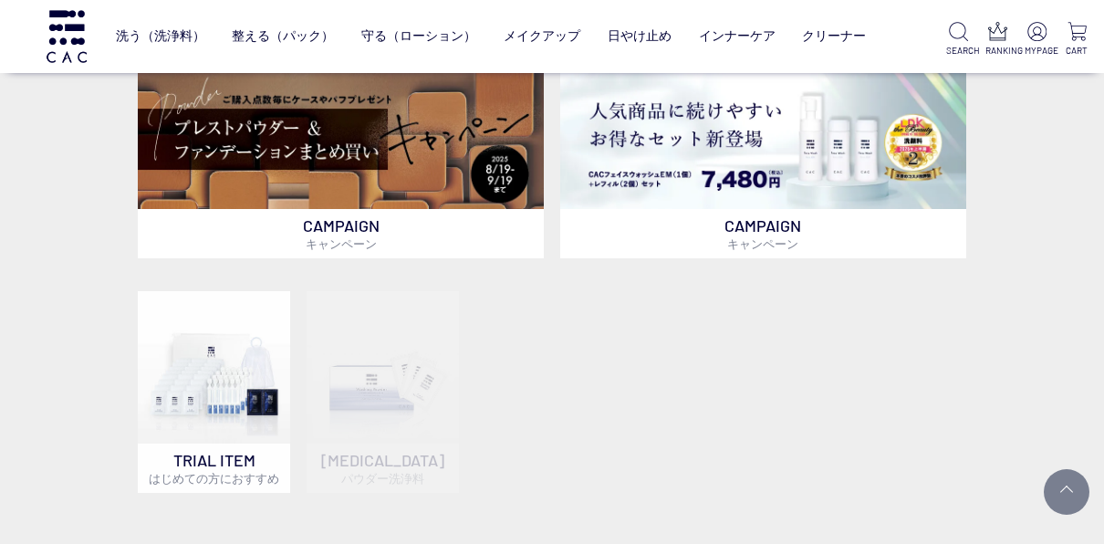
scroll to position [280, 0]
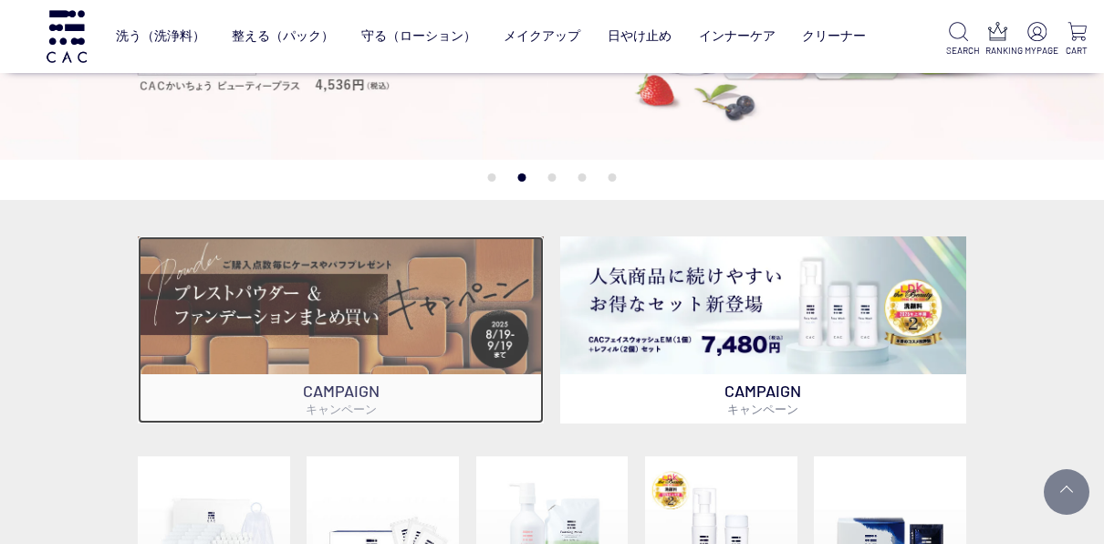
click at [455, 297] on img at bounding box center [341, 305] width 406 height 138
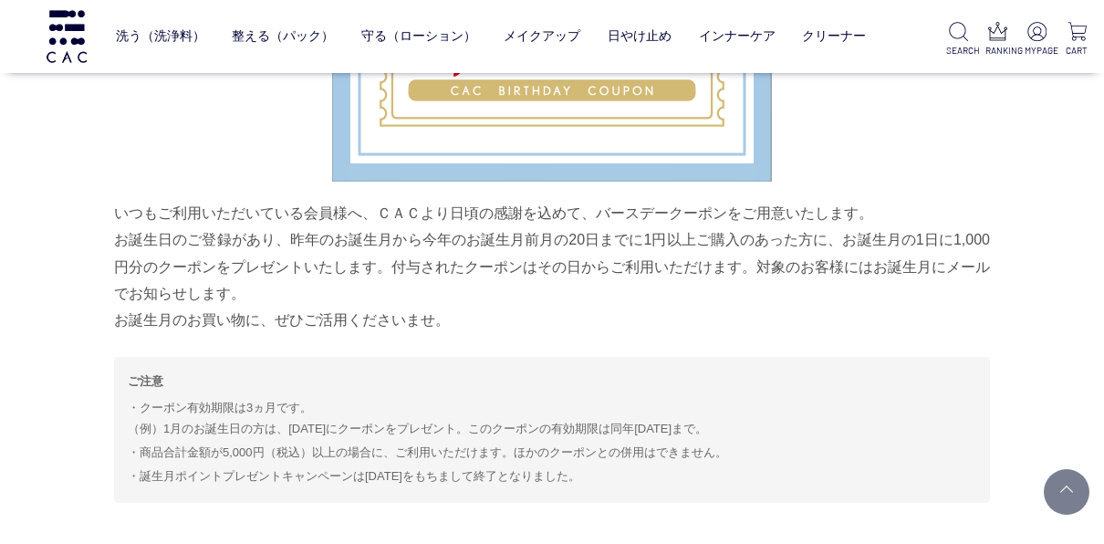
scroll to position [2727, 0]
